Goal: Complete application form: Complete application form

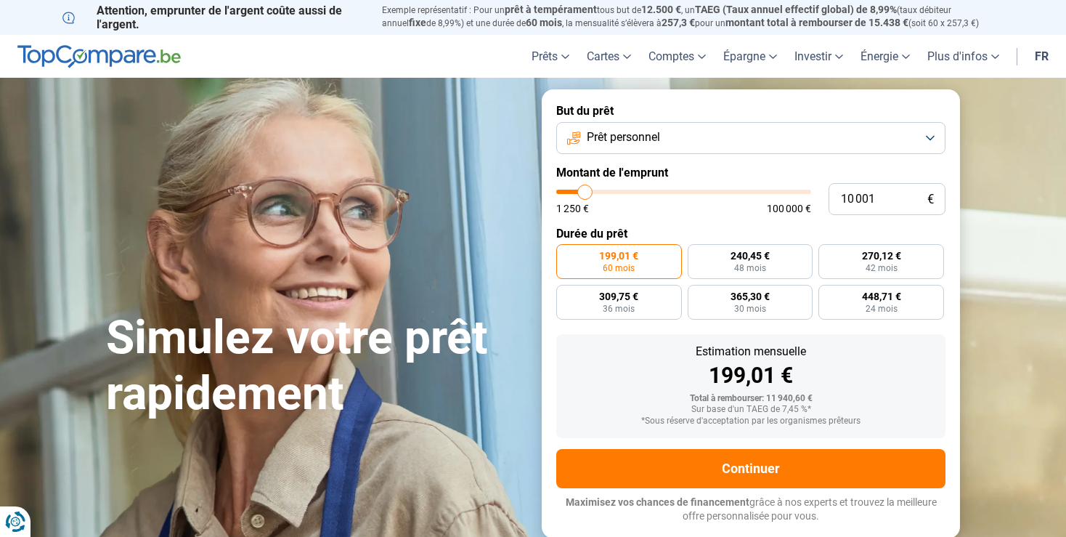
click at [932, 141] on button "Prêt personnel" at bounding box center [750, 138] width 389 height 32
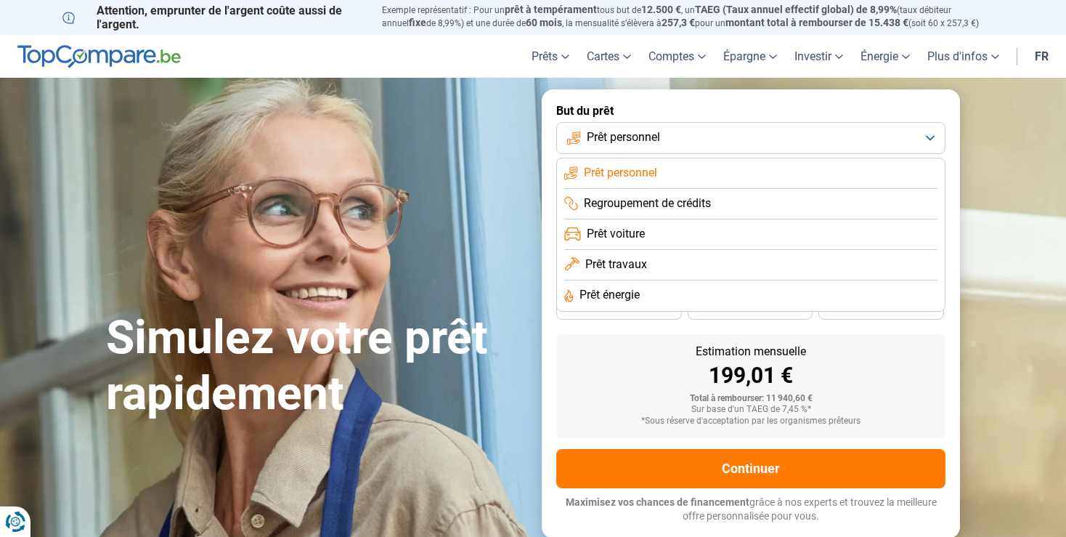
click at [605, 263] on span "Prêt travaux" at bounding box center [616, 264] width 62 height 16
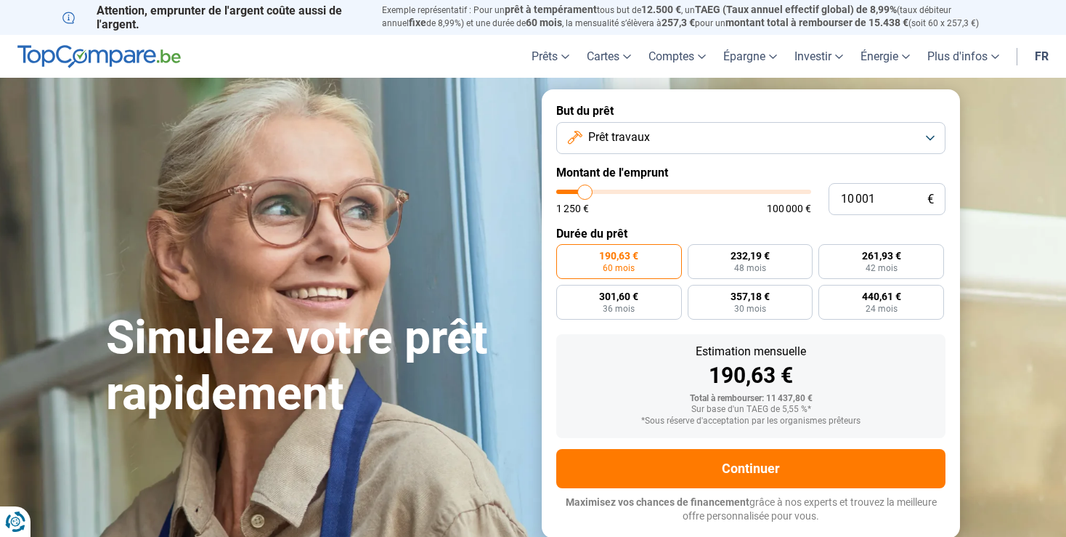
click at [656, 190] on div "10 001 € 1 250 € 100 000 €" at bounding box center [750, 199] width 389 height 32
click at [905, 205] on input "10 001" at bounding box center [886, 199] width 117 height 32
drag, startPoint x: 902, startPoint y: 199, endPoint x: 829, endPoint y: 202, distance: 72.7
click at [829, 202] on input "10 001" at bounding box center [886, 199] width 117 height 32
type input "3"
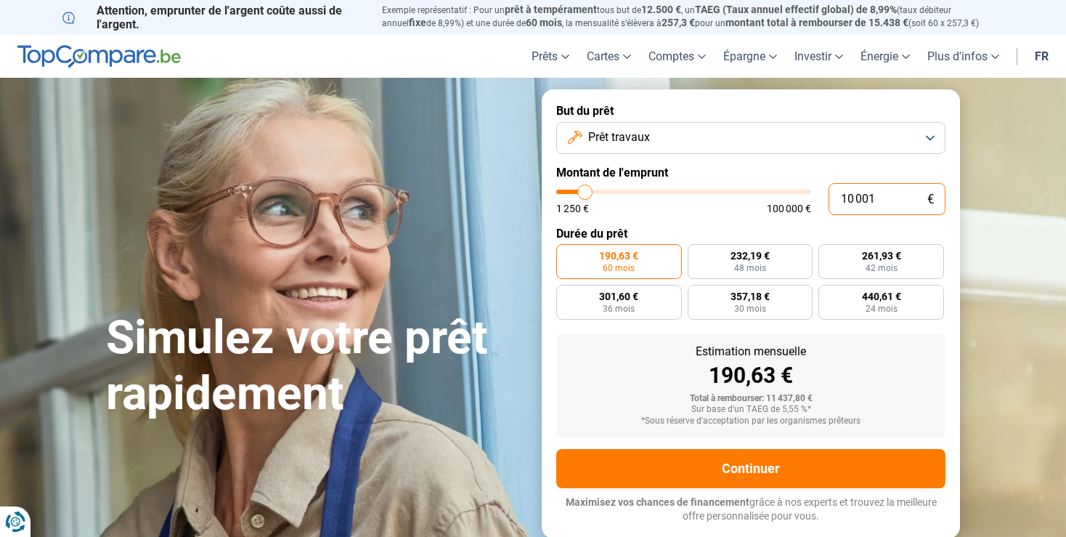
type input "1250"
type input "30"
type input "1250"
type input "300"
type input "1250"
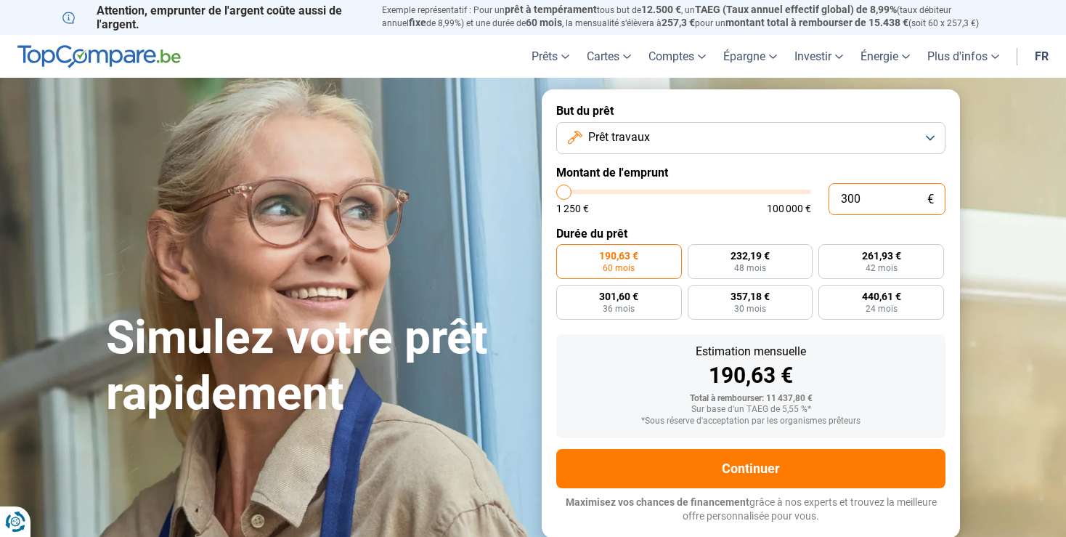
type input "3 000"
type input "3000"
type input "30 000"
type input "30000"
radio input "false"
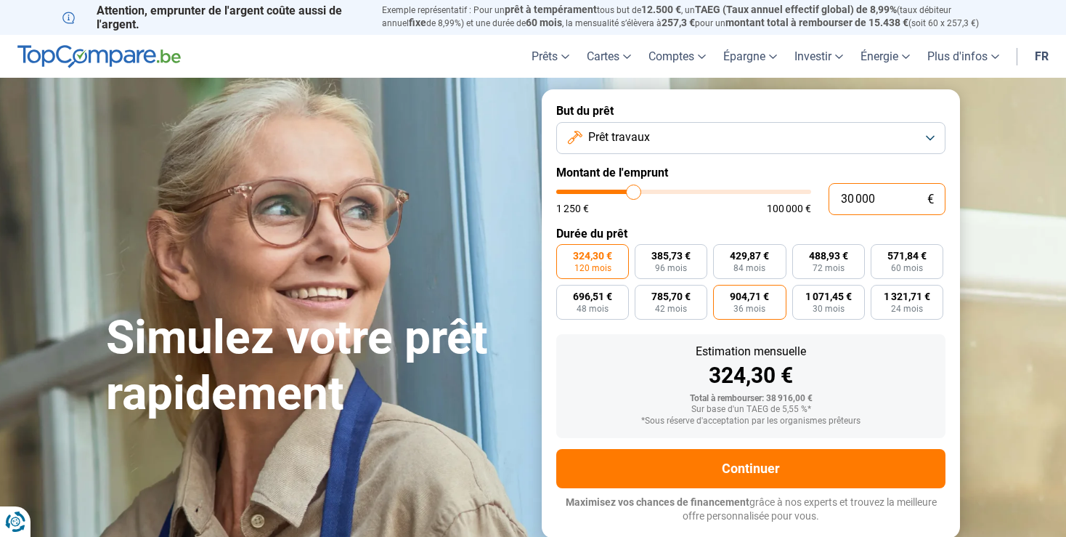
type input "30 000"
click at [737, 297] on span "904,71 €" at bounding box center [749, 296] width 39 height 10
click at [722, 294] on input "904,71 € 36 mois" at bounding box center [717, 289] width 9 height 9
radio input "true"
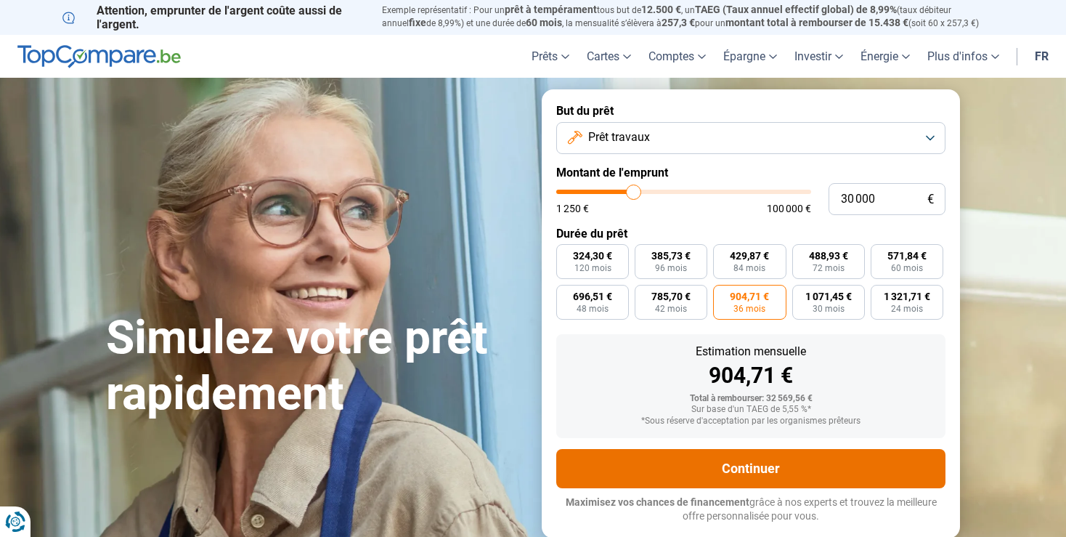
click at [739, 466] on button "Continuer" at bounding box center [750, 468] width 389 height 39
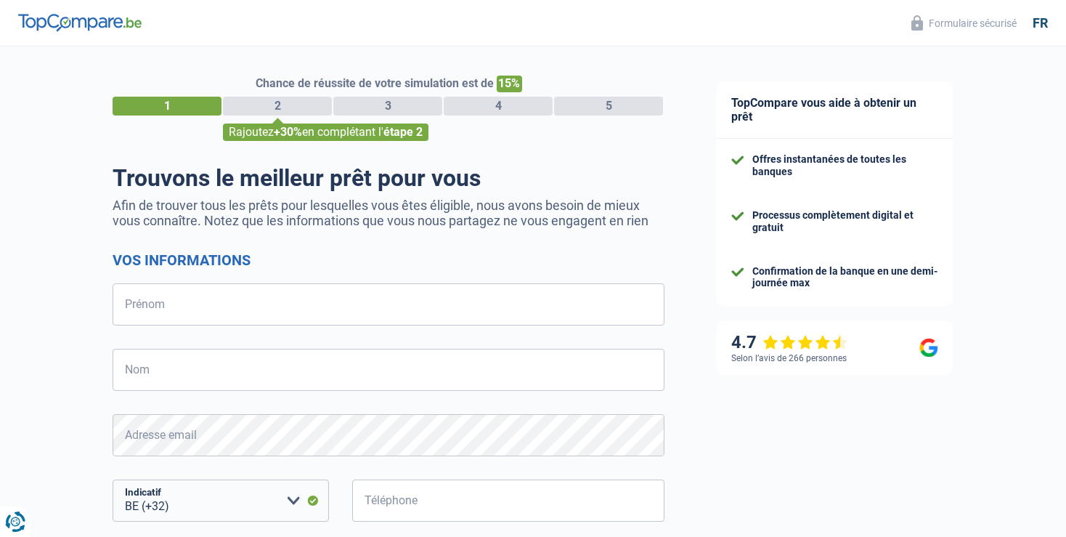
select select "32"
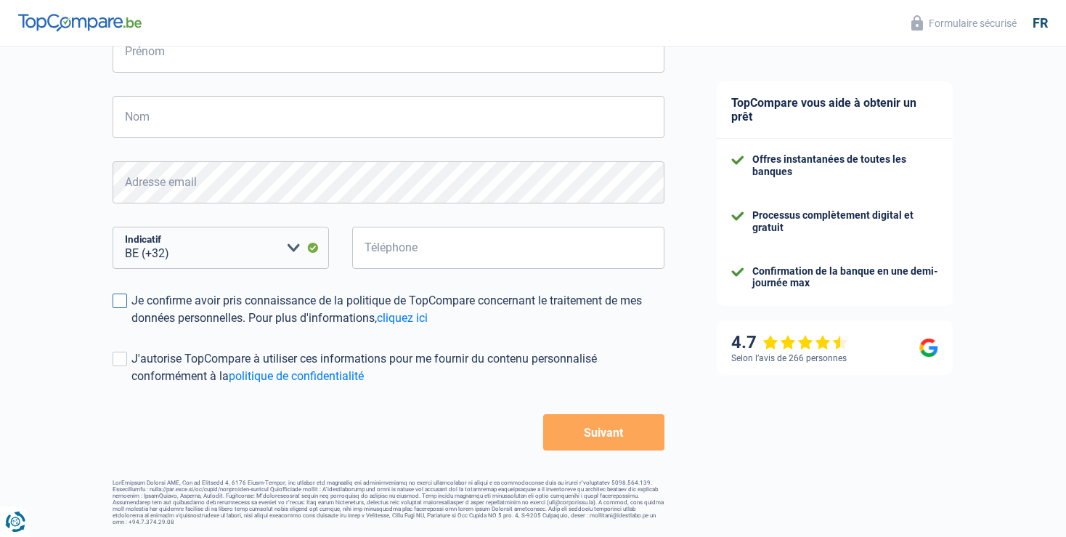
scroll to position [253, 0]
